Goal: Find specific page/section: Find specific page/section

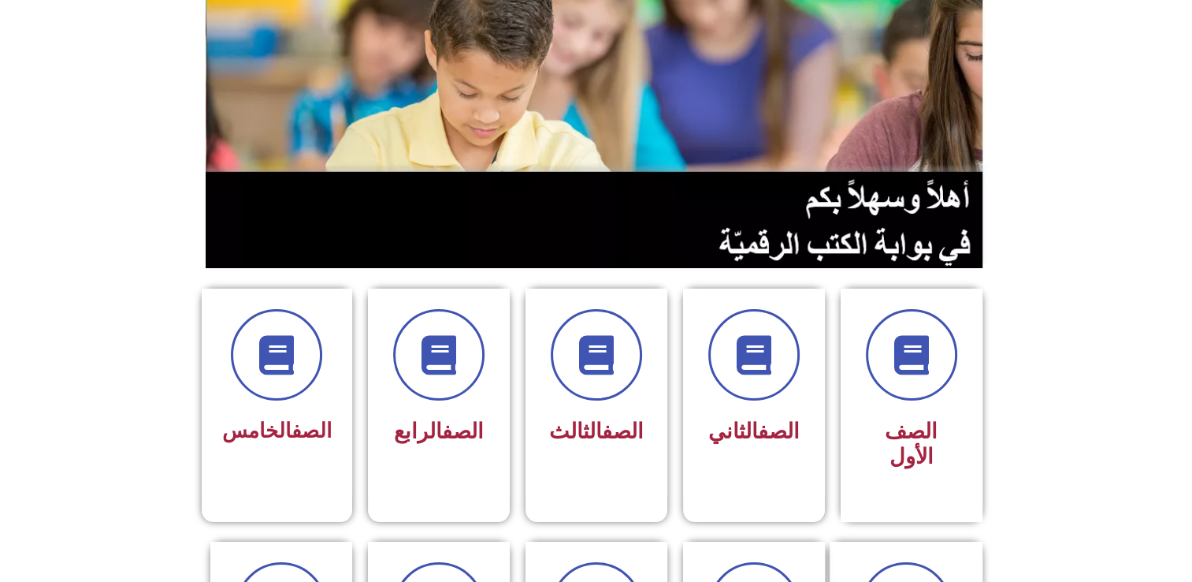
scroll to position [154, 0]
click at [296, 369] on icon at bounding box center [276, 355] width 43 height 43
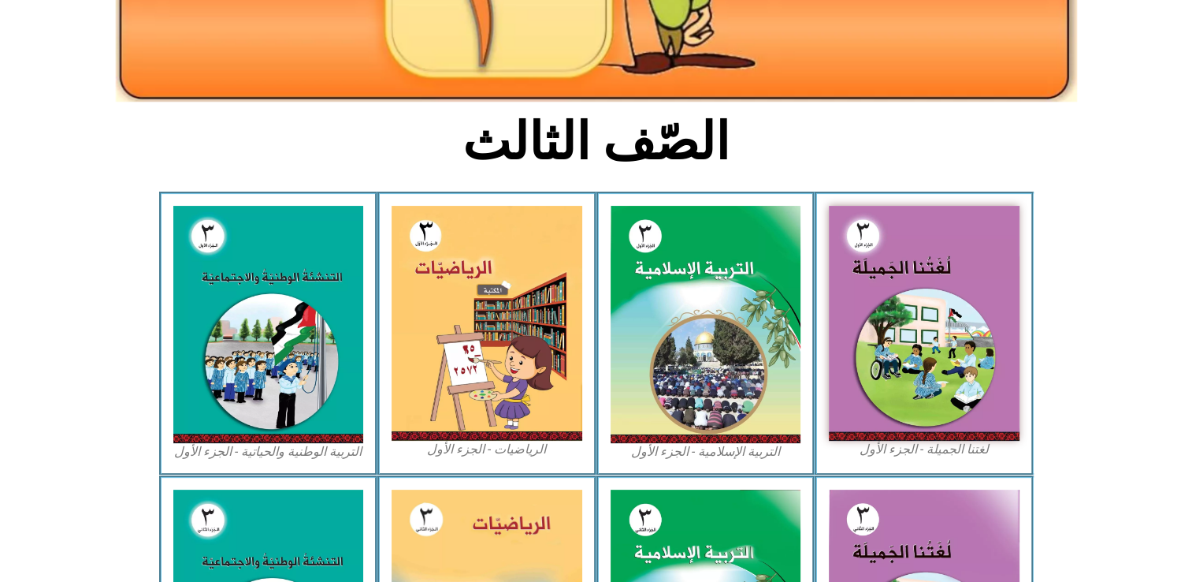
scroll to position [299, 0]
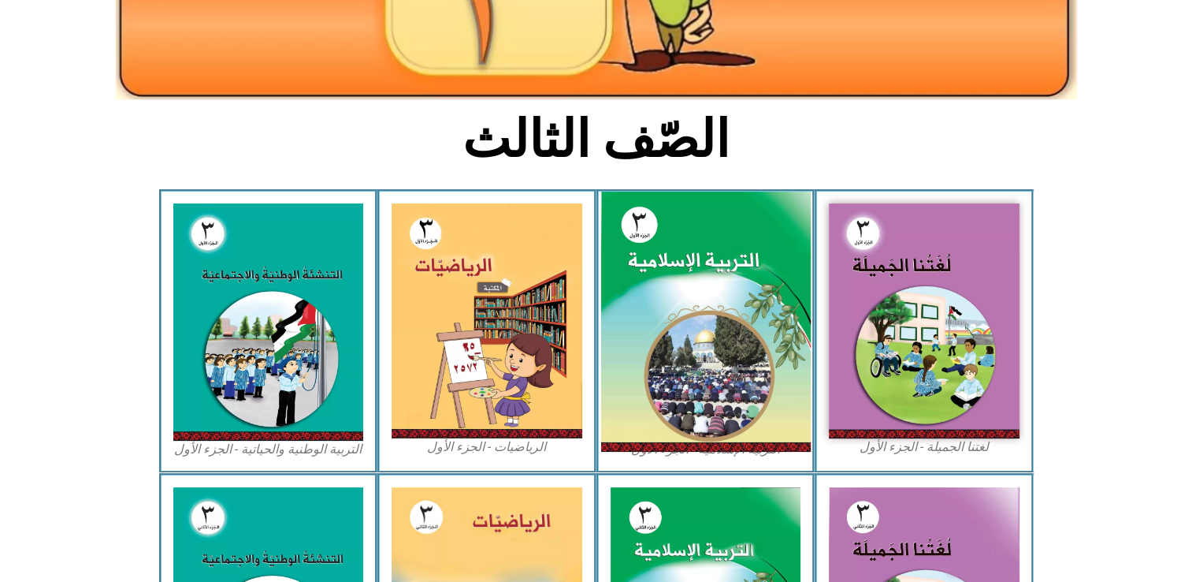
click at [745, 277] on img at bounding box center [706, 322] width 210 height 261
click at [694, 217] on img at bounding box center [706, 322] width 210 height 261
click at [694, 337] on img at bounding box center [706, 322] width 210 height 261
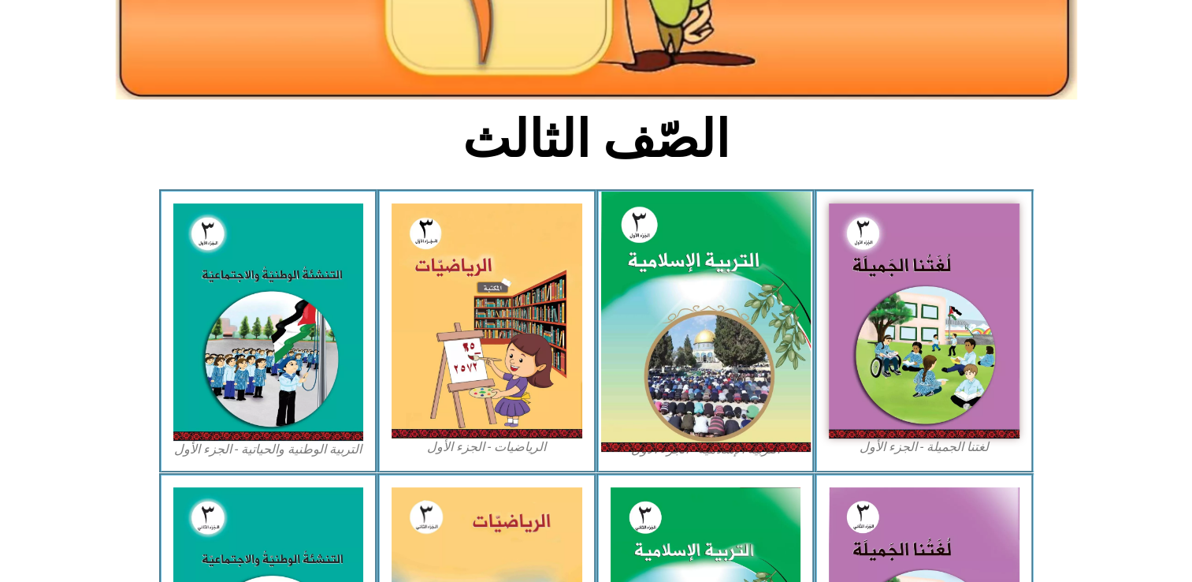
click at [725, 320] on img at bounding box center [706, 322] width 210 height 261
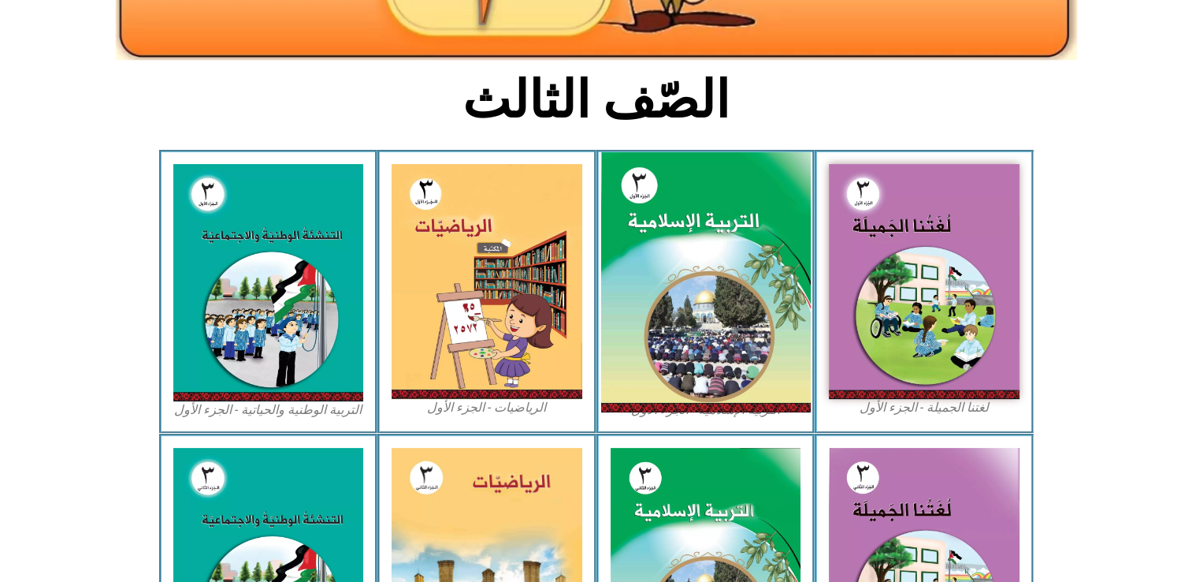
click at [725, 320] on img at bounding box center [706, 282] width 210 height 261
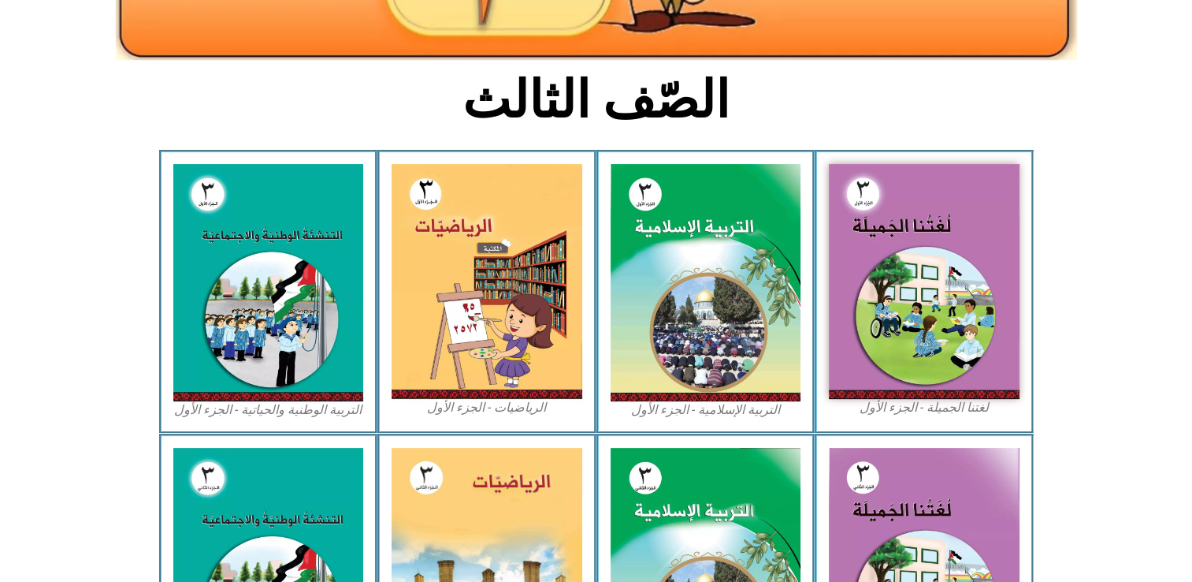
click at [704, 407] on figcaption "التربية الإسلامية - الجزء الأول" at bounding box center [706, 409] width 191 height 17
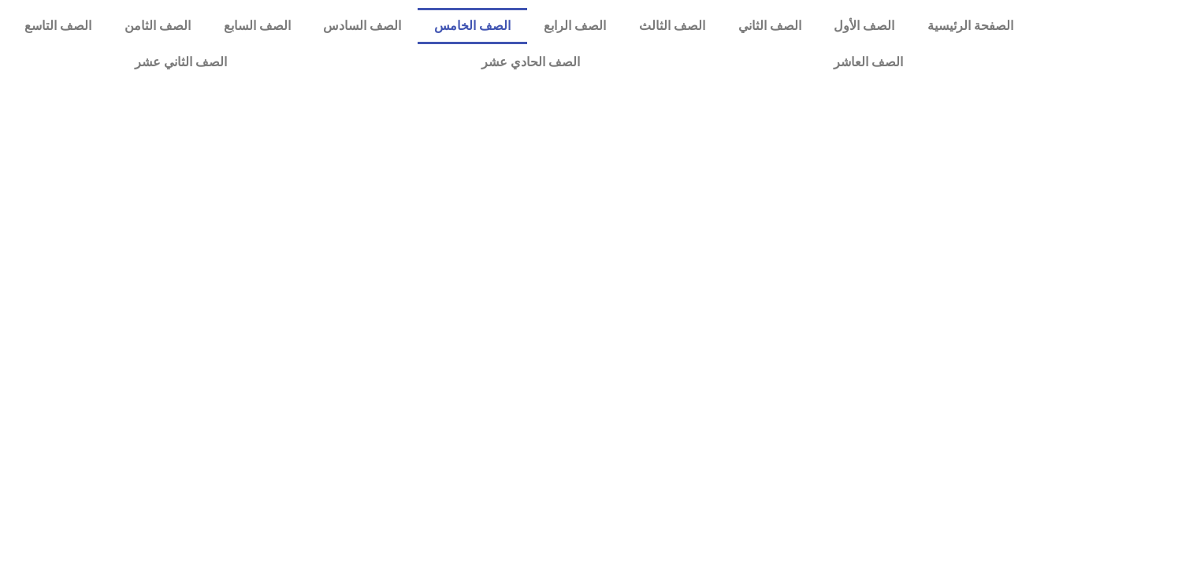
click at [519, 27] on link "الصف الخامس" at bounding box center [473, 26] width 110 height 36
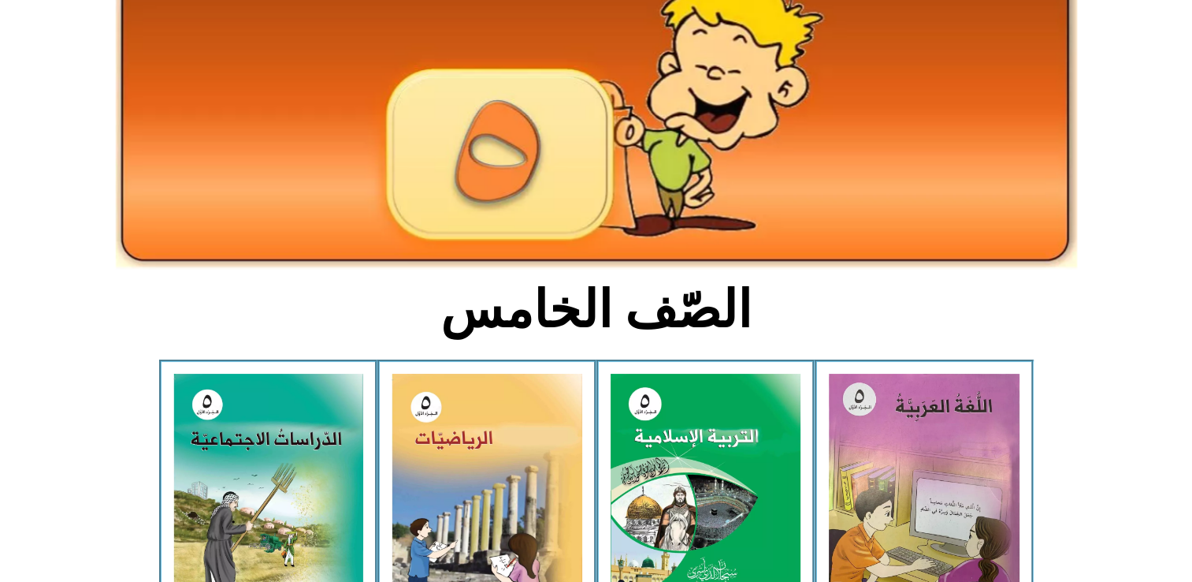
scroll to position [154, 0]
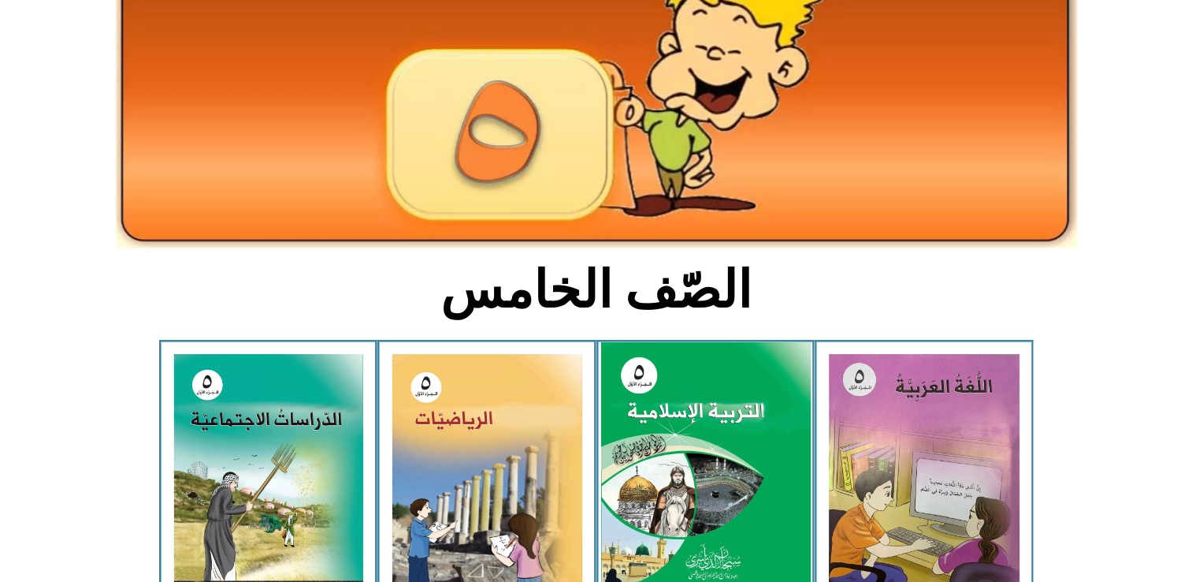
click at [701, 450] on img at bounding box center [706, 472] width 210 height 261
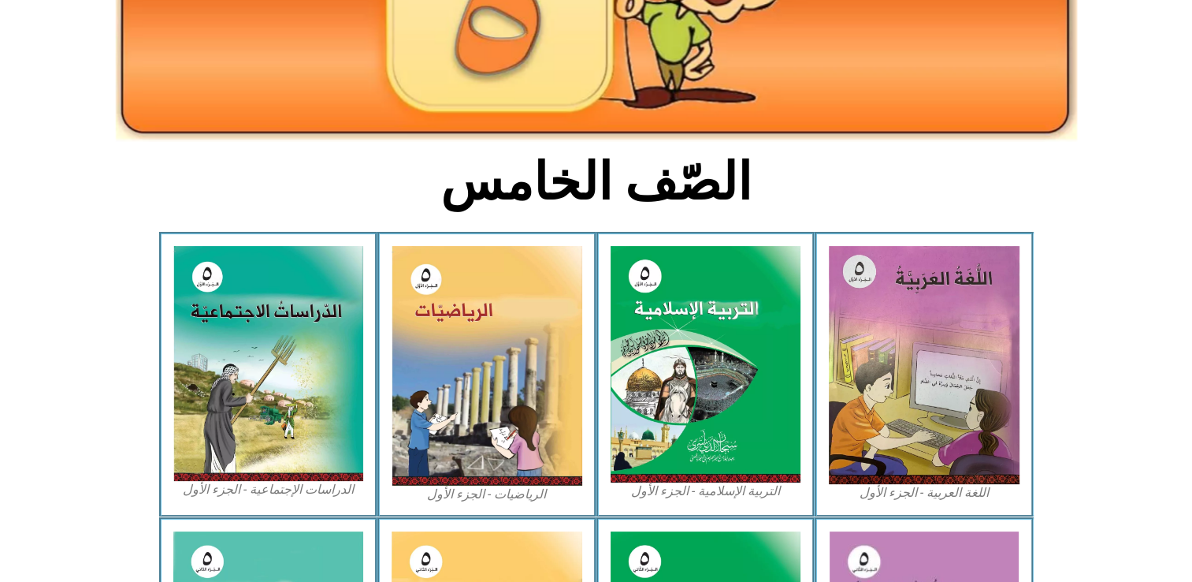
scroll to position [261, 0]
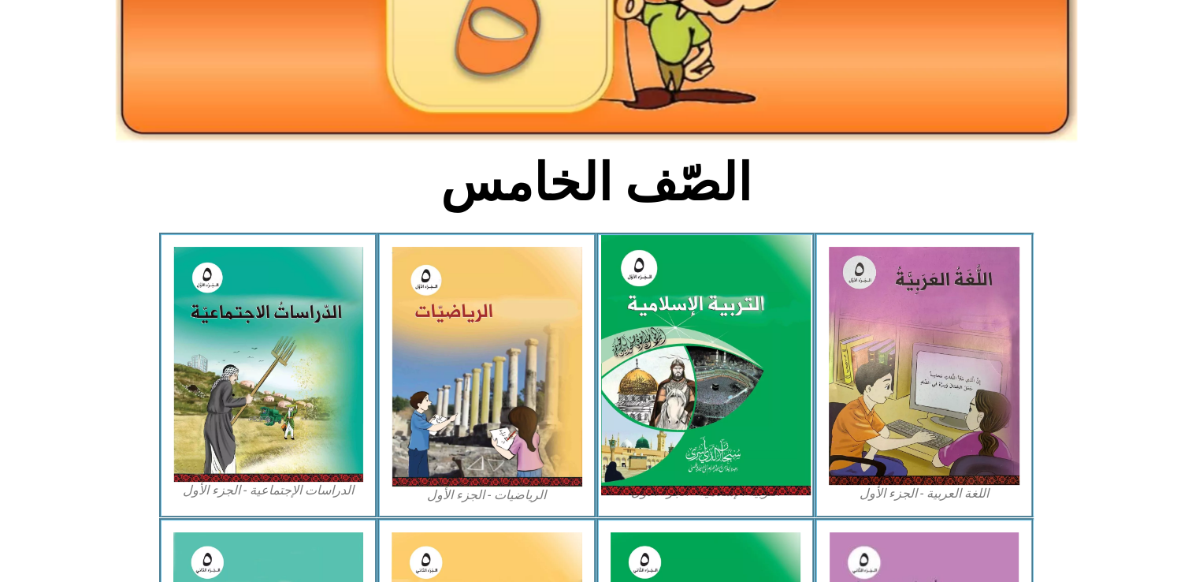
click at [681, 416] on img at bounding box center [706, 365] width 210 height 261
click at [731, 389] on img at bounding box center [706, 365] width 210 height 261
click at [725, 451] on img at bounding box center [706, 365] width 210 height 261
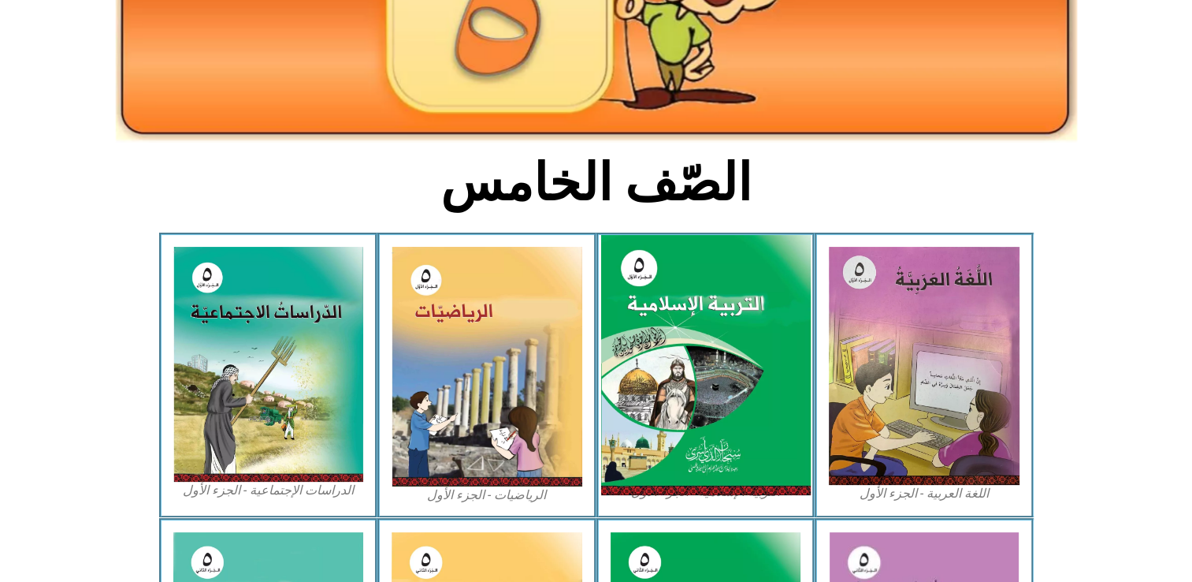
click at [725, 451] on img at bounding box center [706, 365] width 210 height 261
click at [698, 368] on img at bounding box center [706, 365] width 210 height 261
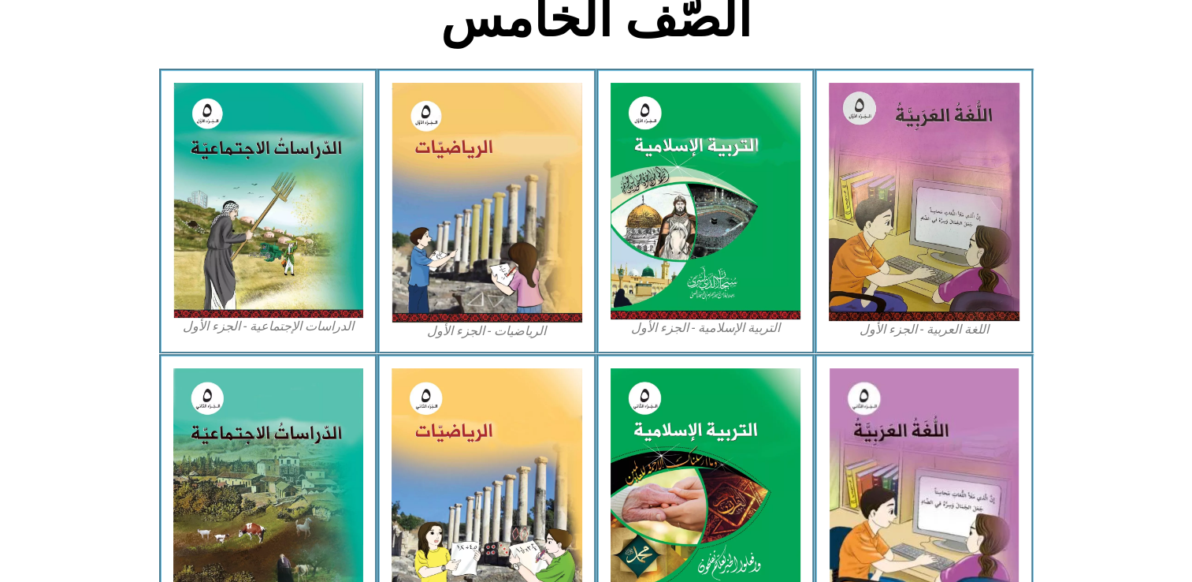
scroll to position [0, 0]
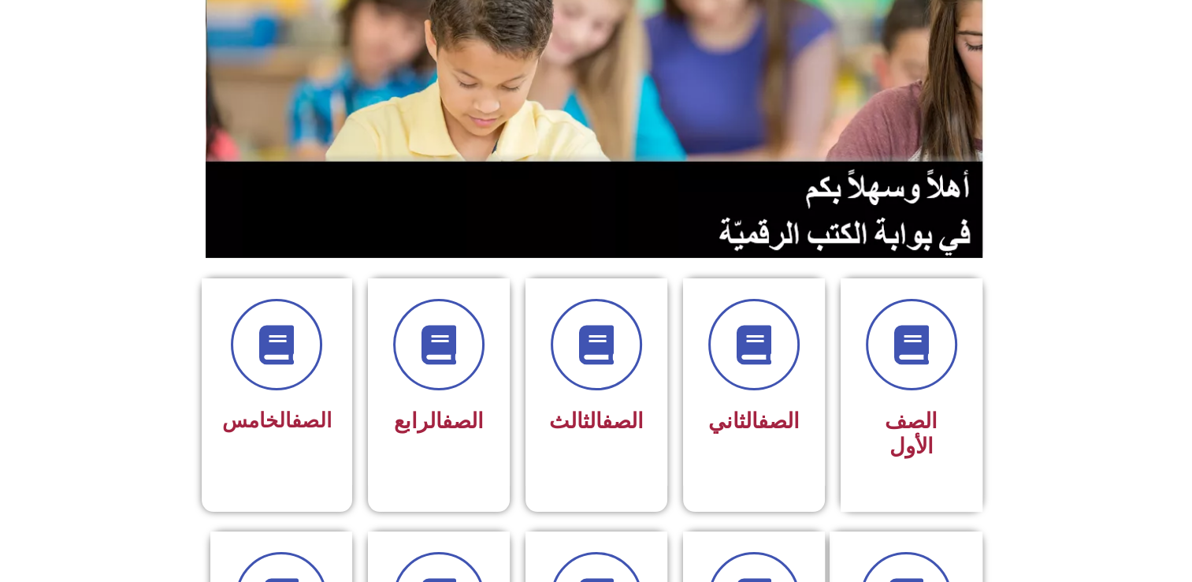
scroll to position [166, 0]
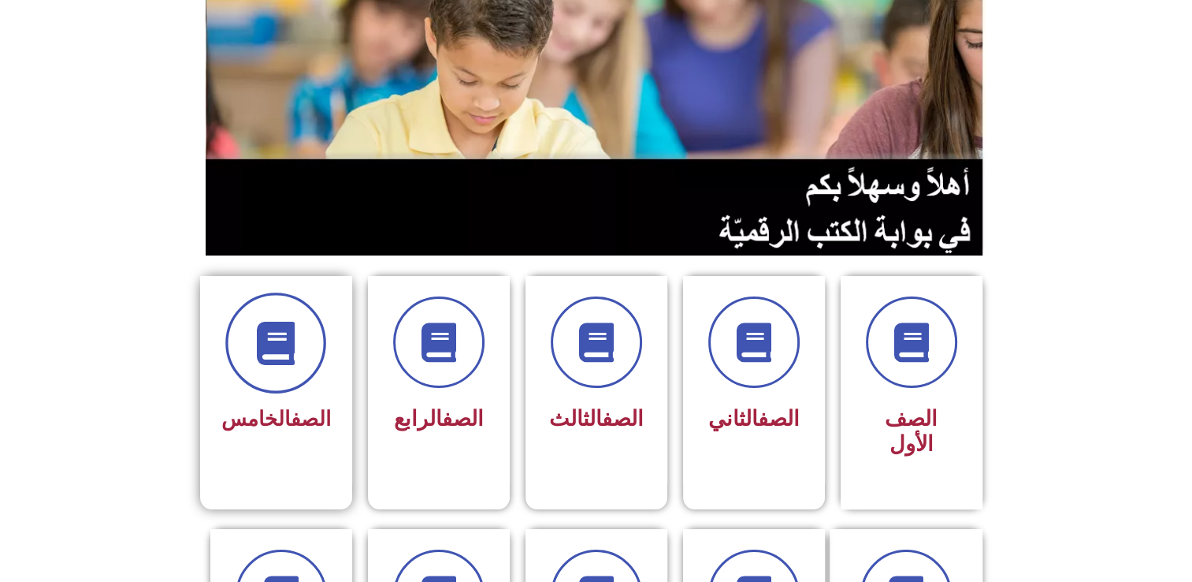
click at [290, 337] on icon at bounding box center [276, 343] width 43 height 43
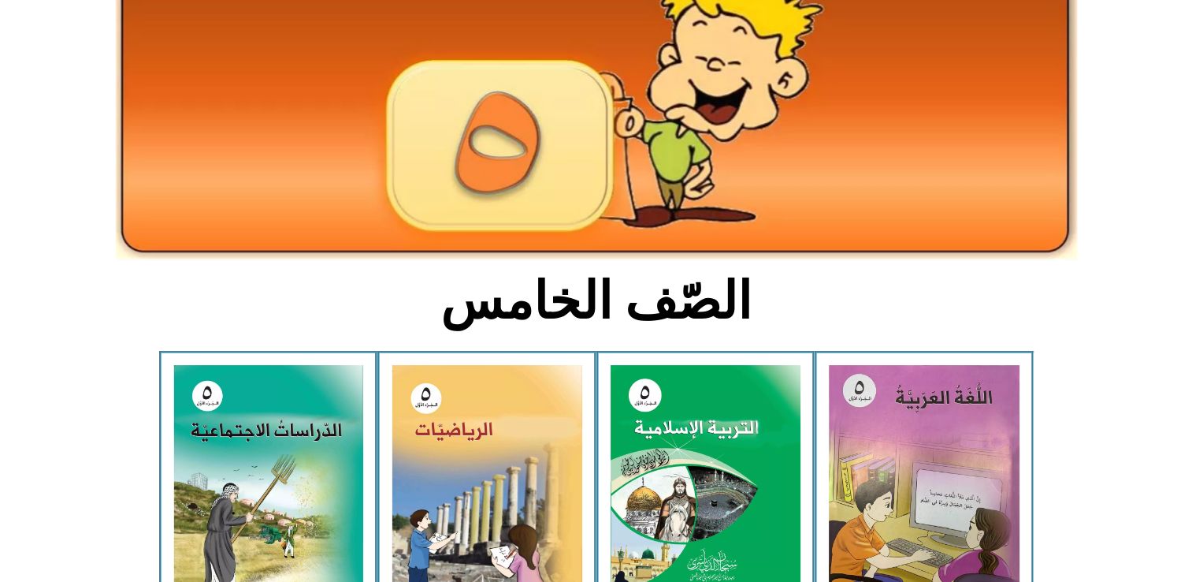
scroll to position [149, 0]
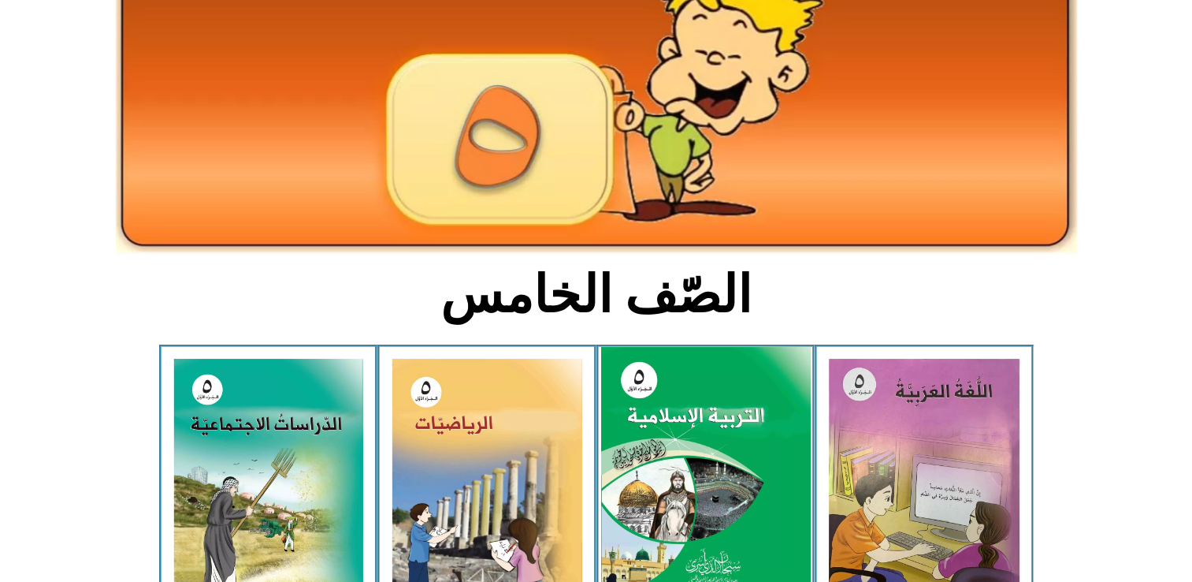
click at [753, 449] on img at bounding box center [706, 477] width 210 height 261
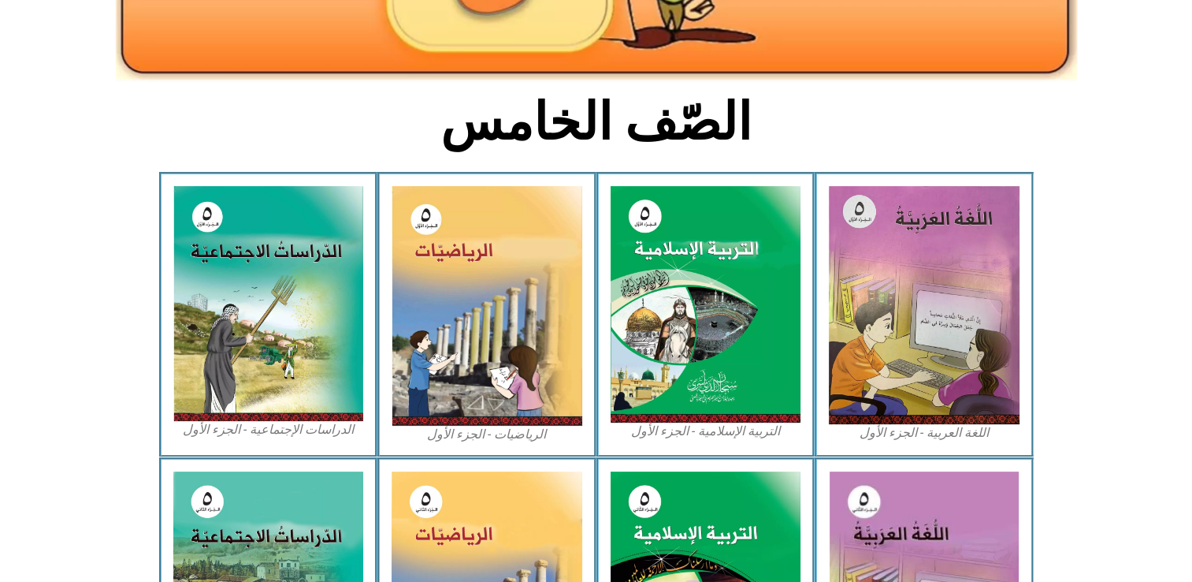
scroll to position [326, 0]
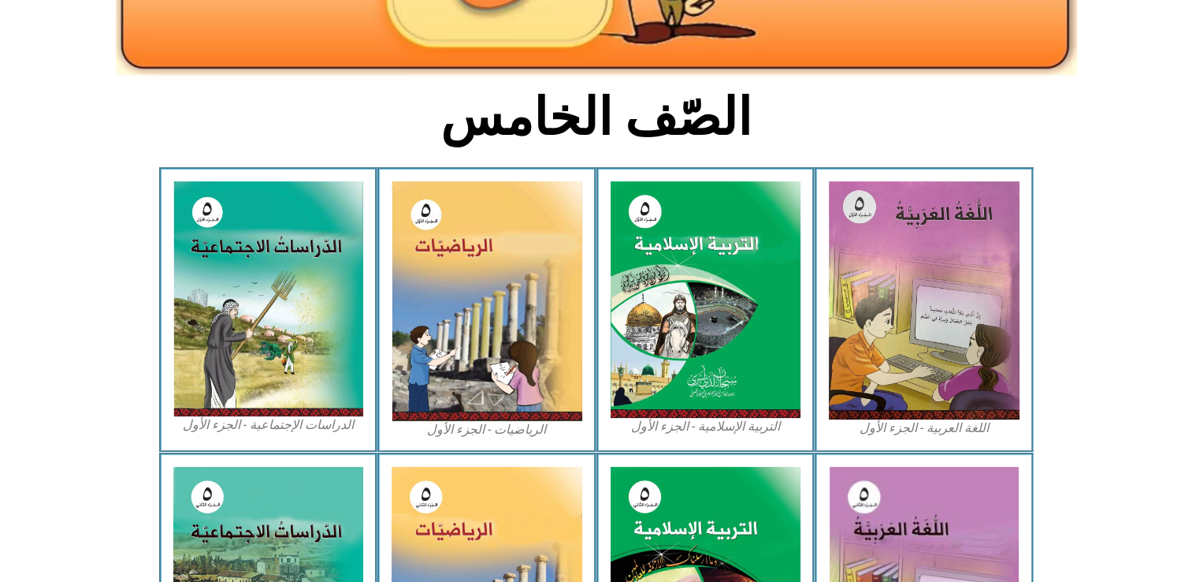
click at [586, 354] on div "الرياضيات - الجزء الأول​" at bounding box center [487, 309] width 219 height 285
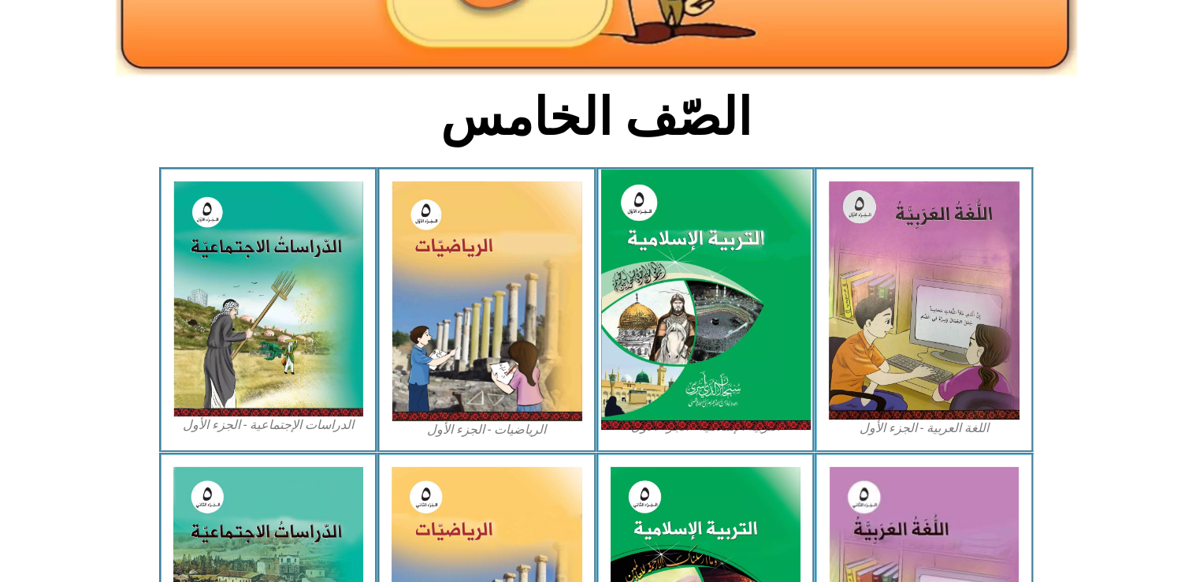
click at [649, 349] on img at bounding box center [706, 299] width 210 height 261
